Goal: Browse casually: Explore the website without a specific task or goal

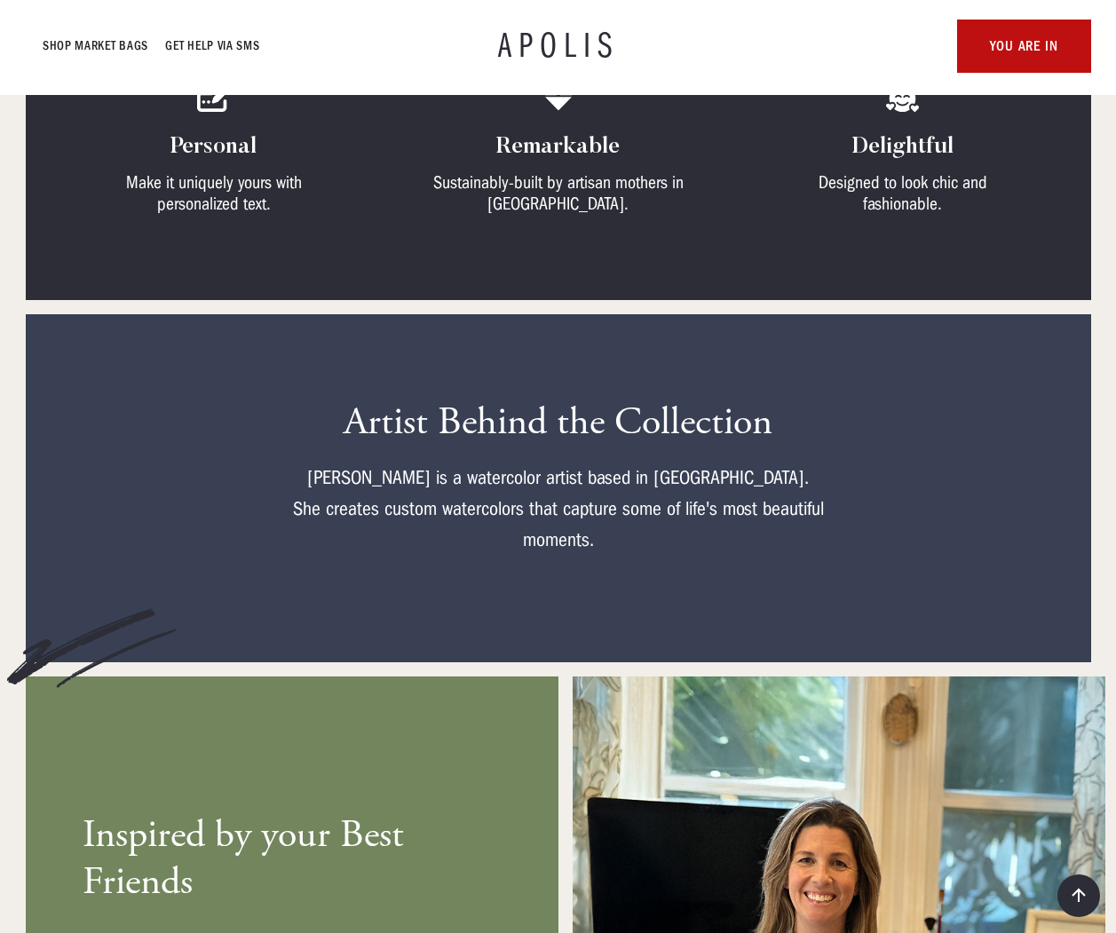
scroll to position [827, 0]
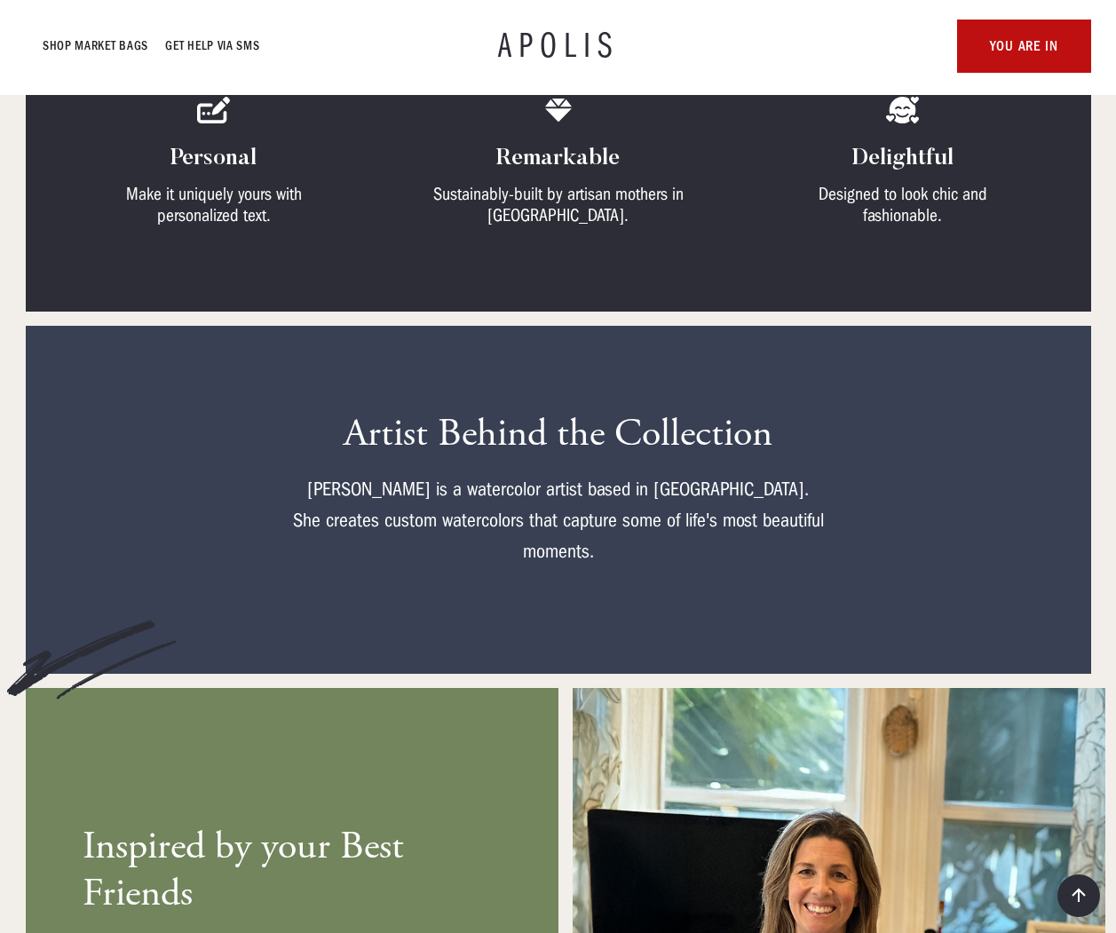
click at [236, 508] on div "Artist Behind the Collection [PERSON_NAME] is a watercolor artist based in [GEO…" at bounding box center [558, 500] width 1023 height 178
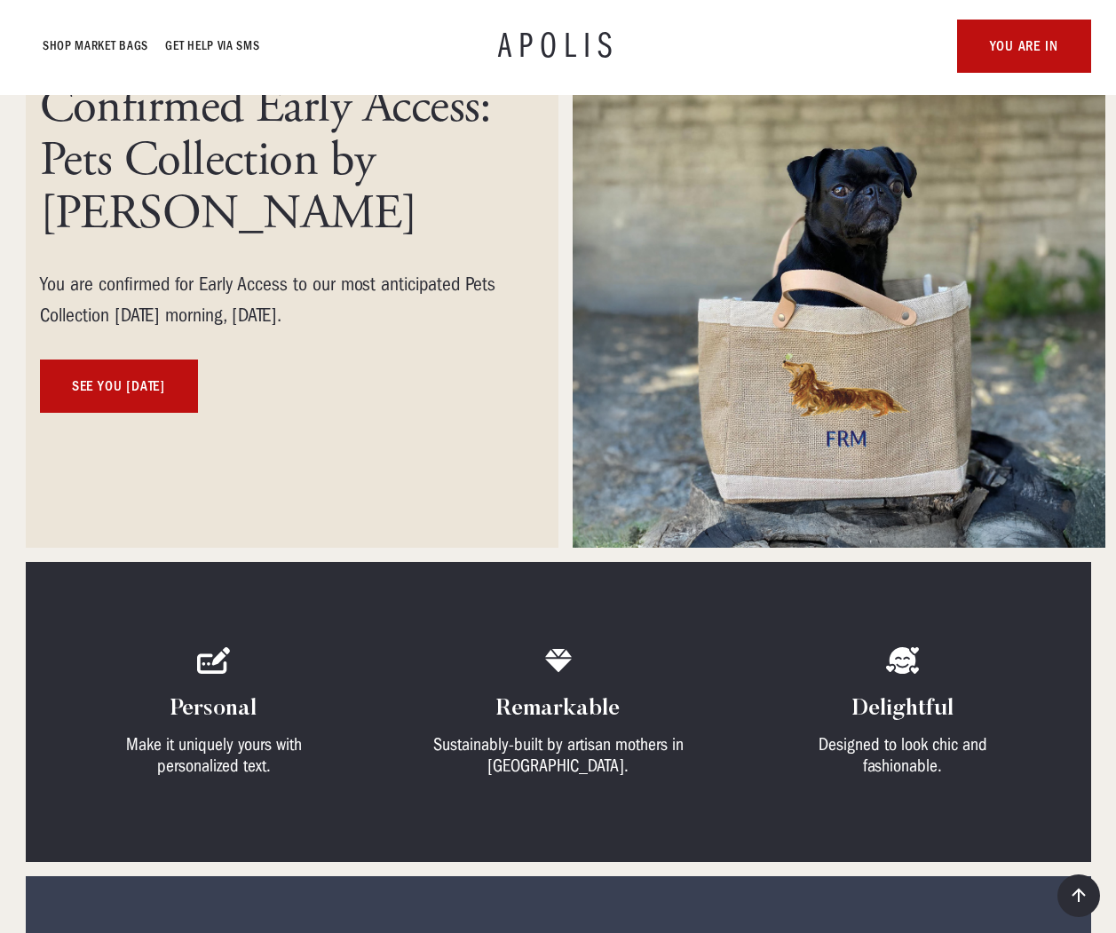
scroll to position [0, 0]
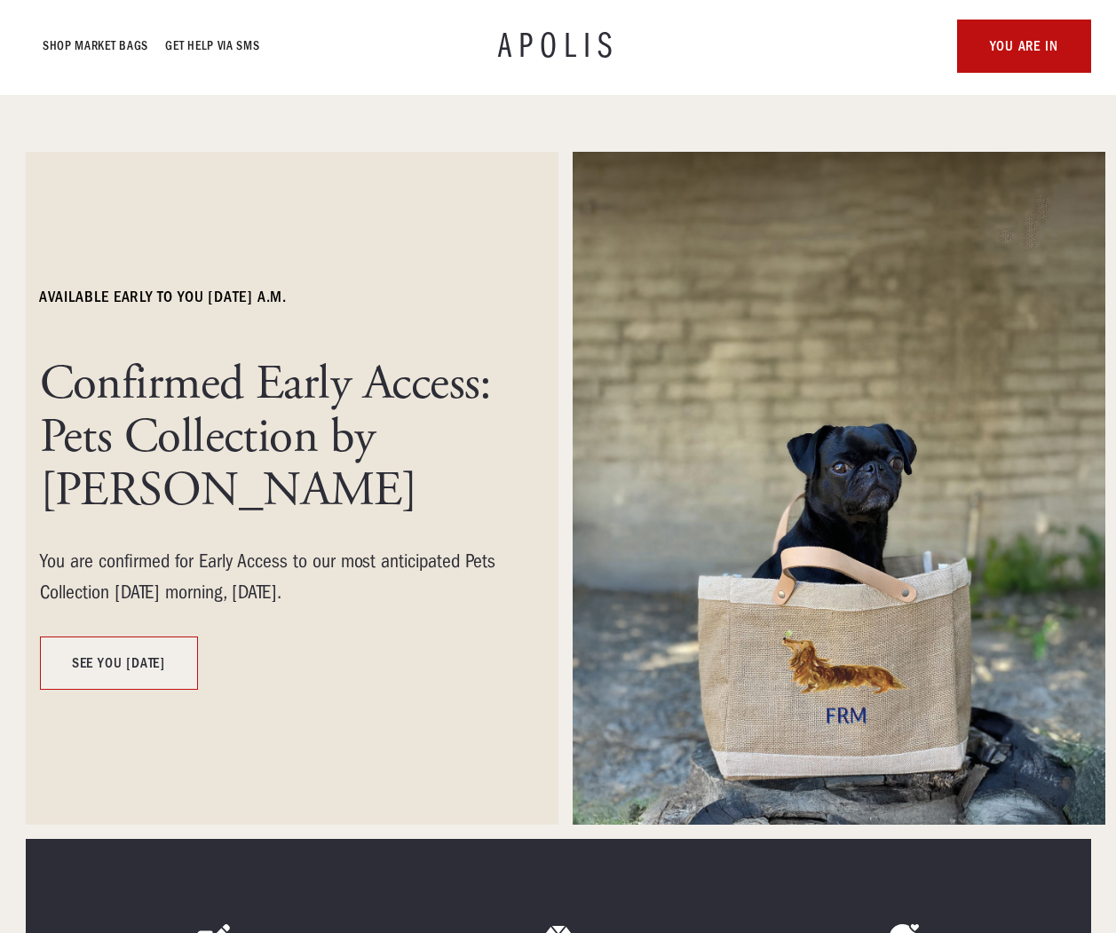
click at [143, 661] on link "see you [DATE]" at bounding box center [119, 662] width 158 height 53
click at [899, 676] on img at bounding box center [839, 489] width 533 height 674
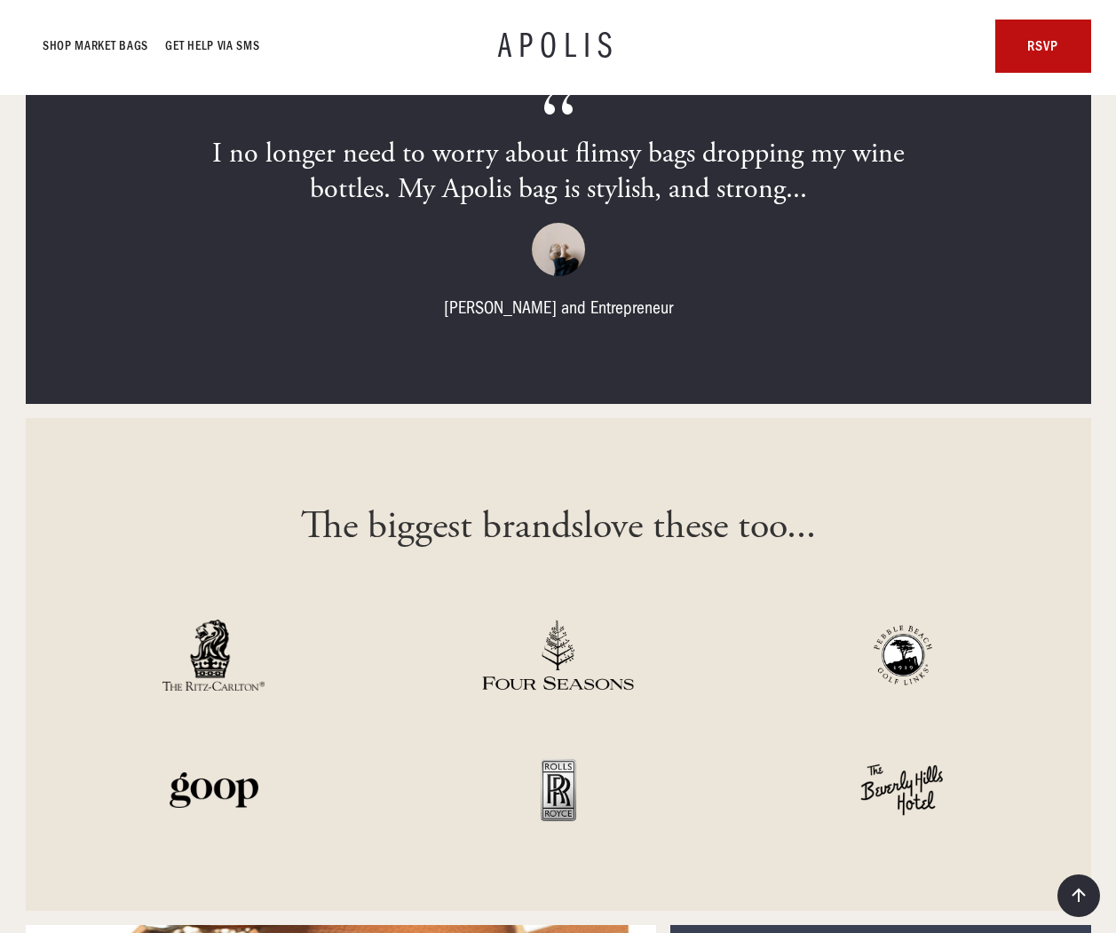
scroll to position [5969, 0]
